Goal: Information Seeking & Learning: Learn about a topic

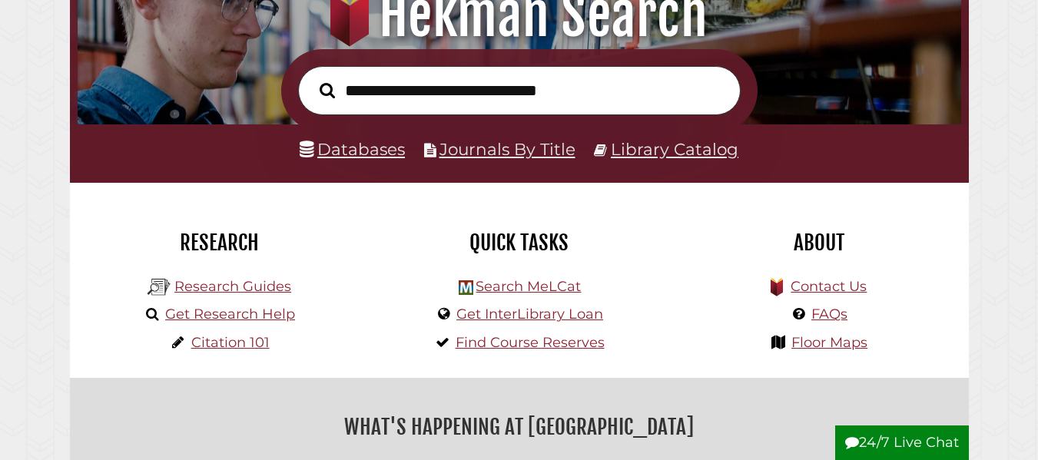
scroll to position [292, 876]
drag, startPoint x: 322, startPoint y: 185, endPoint x: 338, endPoint y: 167, distance: 24.5
click at [322, 185] on div "Research Research Guides Get Research Help Citation 101" at bounding box center [220, 280] width 300 height 195
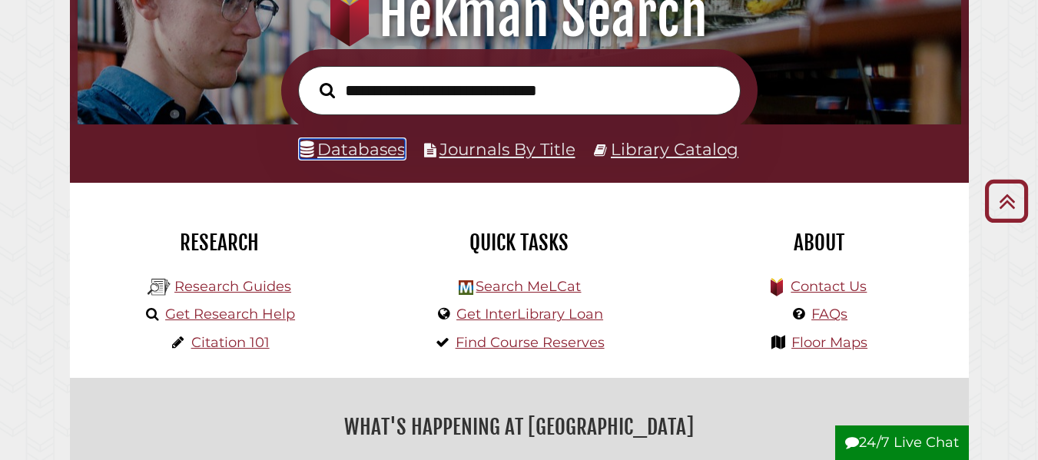
click at [388, 149] on link "Databases" at bounding box center [352, 149] width 105 height 20
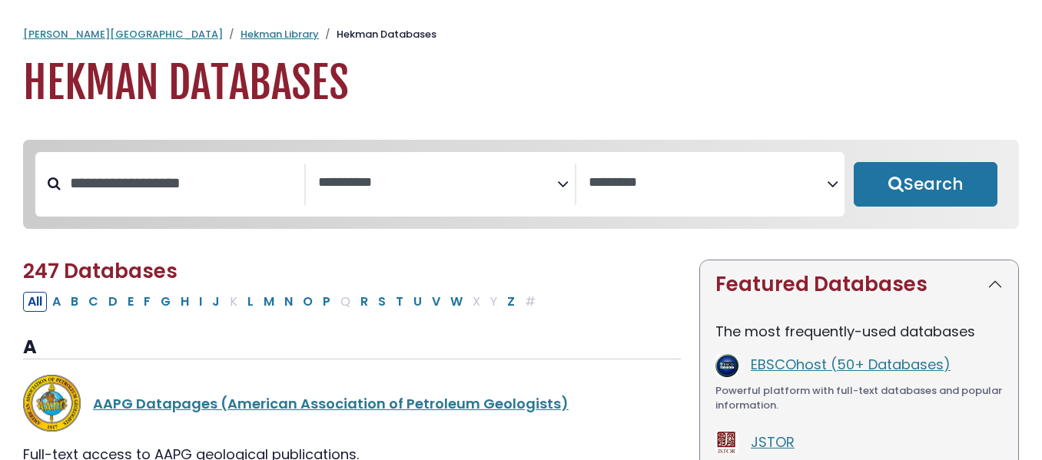
select select "Database Subject Filter"
select select "Database Vendors Filter"
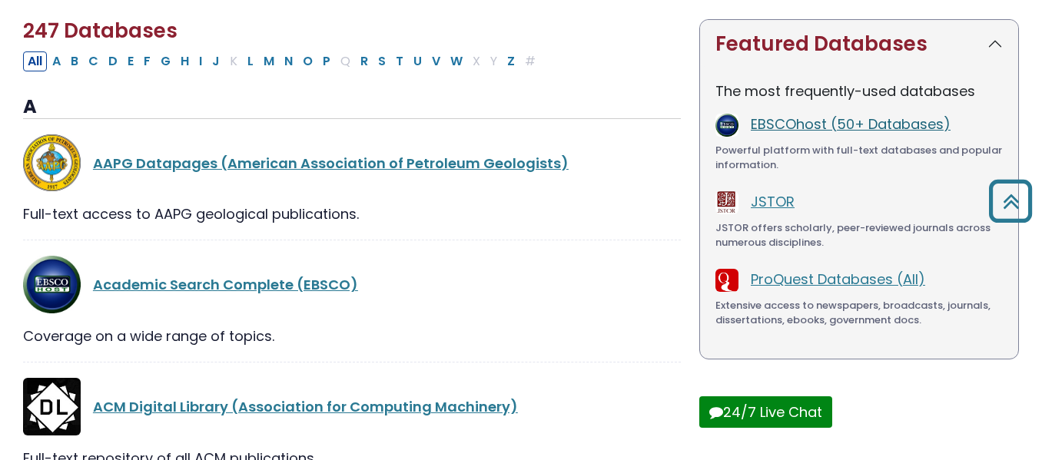
click at [814, 134] on link "EBSCOhost (50+ Databases)" at bounding box center [851, 123] width 200 height 19
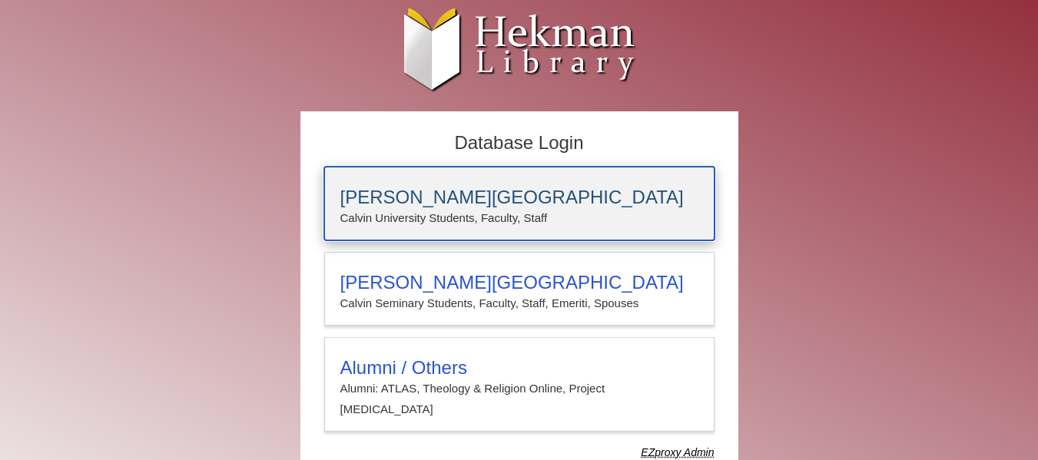
click at [427, 225] on p "Calvin University Students, Faculty, Staff" at bounding box center [519, 218] width 358 height 20
